Goal: Task Accomplishment & Management: Manage account settings

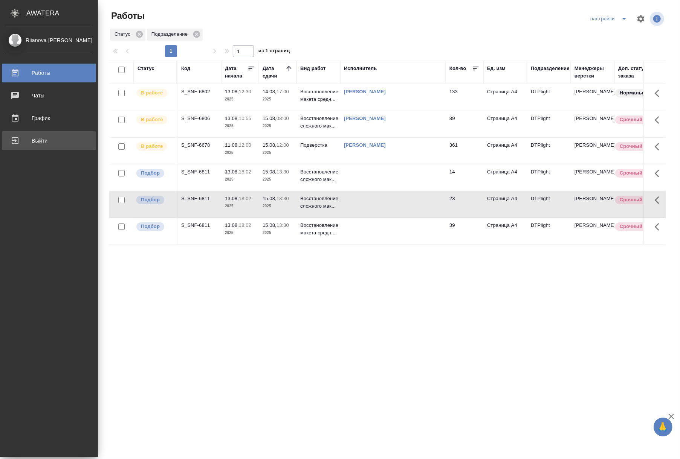
click at [24, 140] on div "Выйти" at bounding box center [49, 140] width 87 height 11
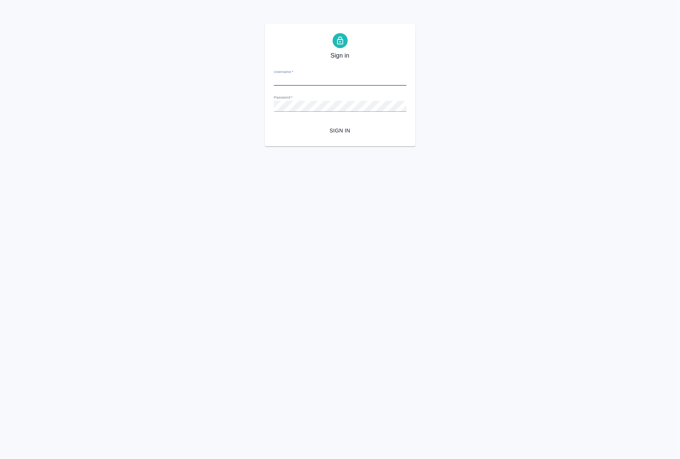
type input "[EMAIL_ADDRESS][DOMAIN_NAME]"
click at [333, 129] on span "Sign in" at bounding box center [340, 130] width 121 height 9
